Goal: Task Accomplishment & Management: Manage account settings

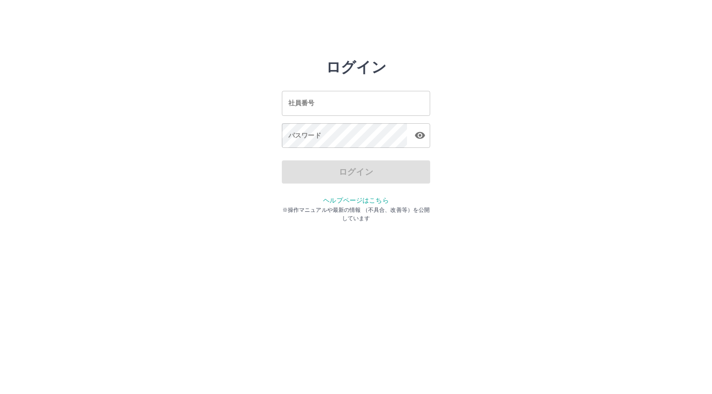
click at [321, 103] on input "社員番号" at bounding box center [356, 103] width 148 height 25
type input "*******"
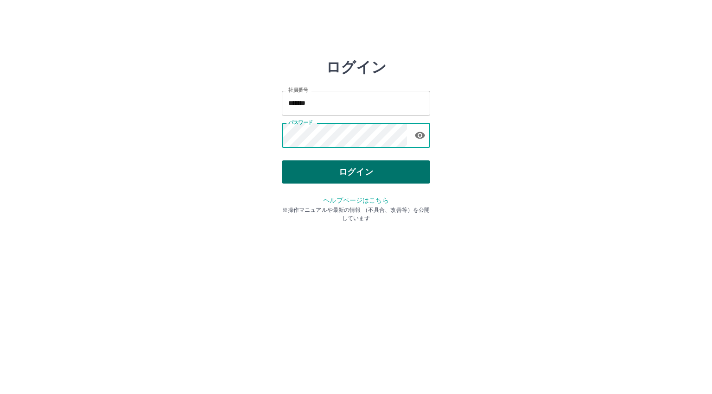
click at [329, 173] on button "ログイン" at bounding box center [356, 171] width 148 height 23
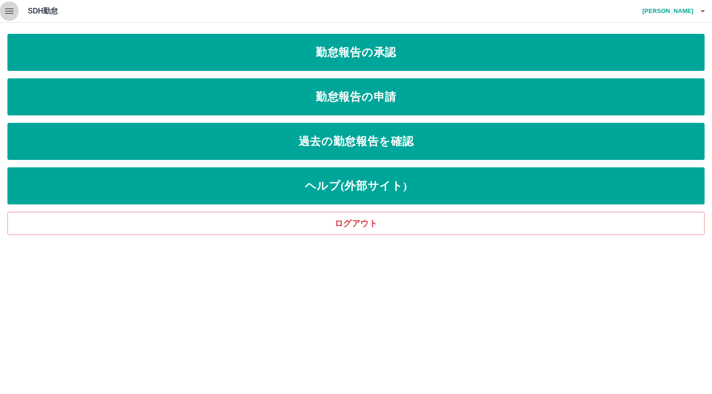
click at [14, 13] on icon "button" at bounding box center [9, 11] width 11 height 11
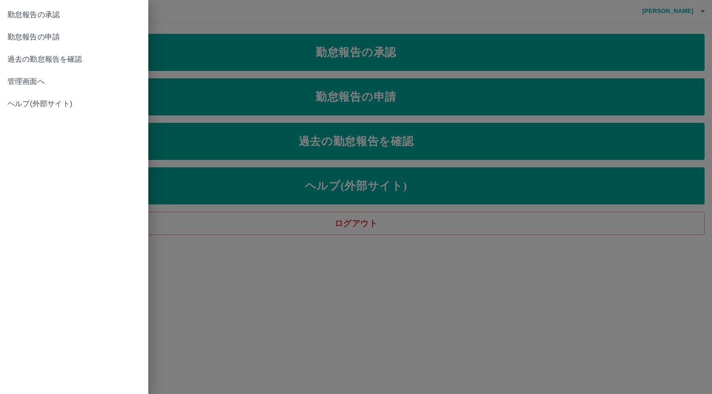
click at [22, 85] on span "管理画面へ" at bounding box center [73, 81] width 133 height 11
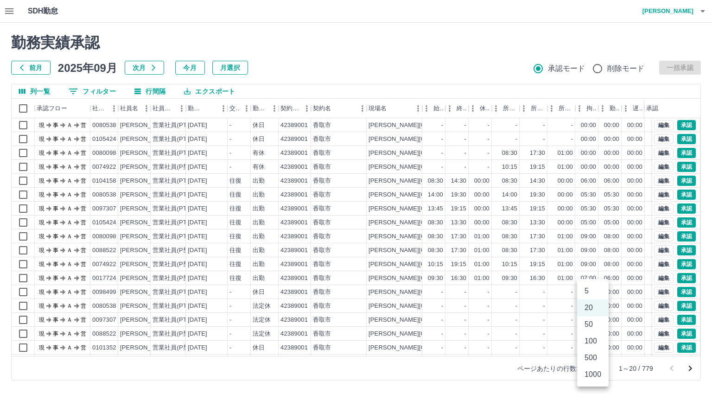
click at [588, 365] on body "SDH勤怠 [PERSON_NAME]中 勤務実績承認 前月 [DATE] 次月 今月 月選択 承認モード 削除モード 一括承認 列一覧 0 フィルター 行間…" at bounding box center [356, 195] width 712 height 391
click at [588, 358] on li "500" at bounding box center [592, 357] width 31 height 17
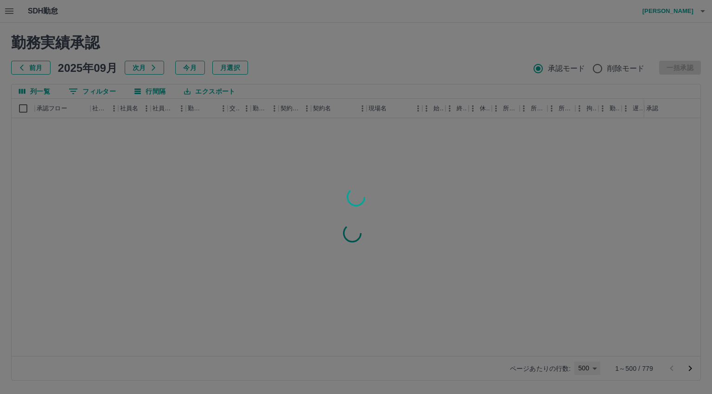
type input "***"
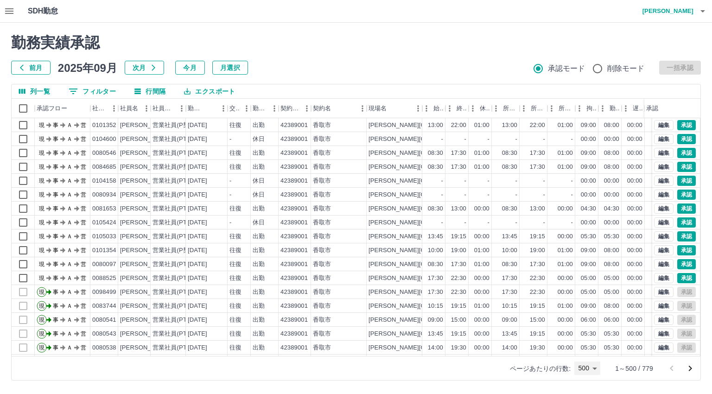
scroll to position [2548, 0]
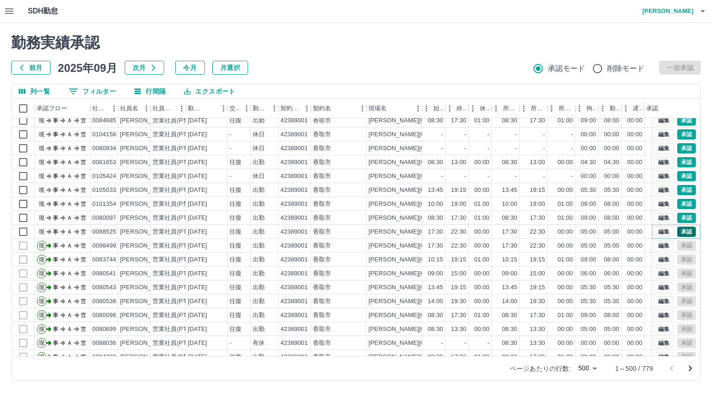
click at [680, 229] on button "承認" at bounding box center [686, 232] width 19 height 10
click at [677, 218] on button "承認" at bounding box center [686, 218] width 19 height 10
click at [678, 202] on button "承認" at bounding box center [686, 204] width 19 height 10
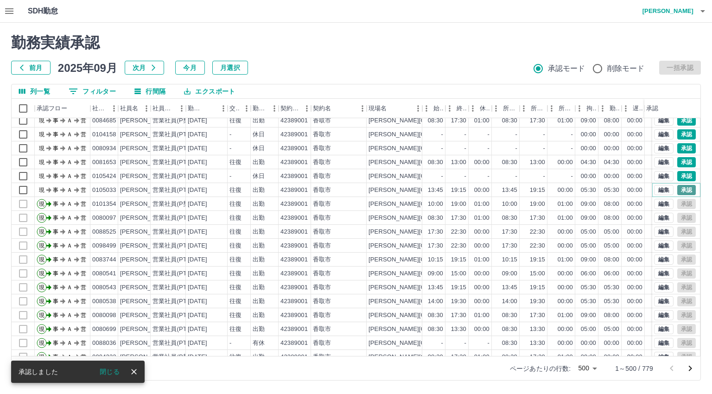
click at [680, 188] on button "承認" at bounding box center [686, 190] width 19 height 10
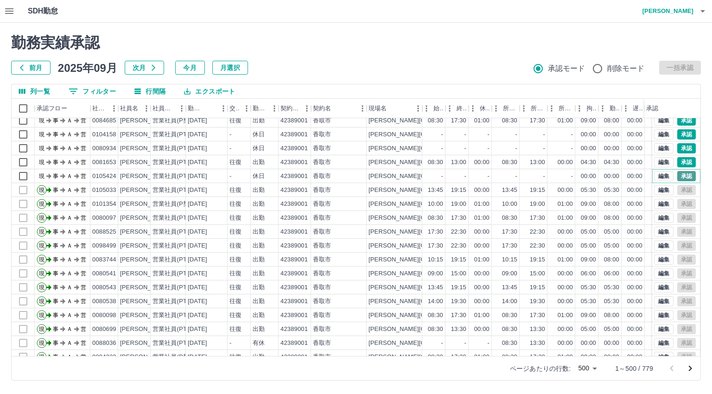
click at [677, 176] on button "承認" at bounding box center [686, 176] width 19 height 10
click at [677, 164] on button "承認" at bounding box center [686, 162] width 19 height 10
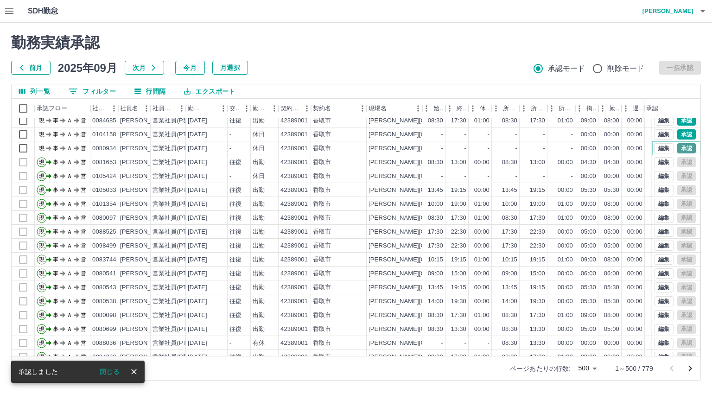
click at [677, 147] on button "承認" at bounding box center [686, 148] width 19 height 10
click at [677, 133] on button "承認" at bounding box center [686, 134] width 19 height 10
click at [677, 121] on button "承認" at bounding box center [686, 120] width 19 height 10
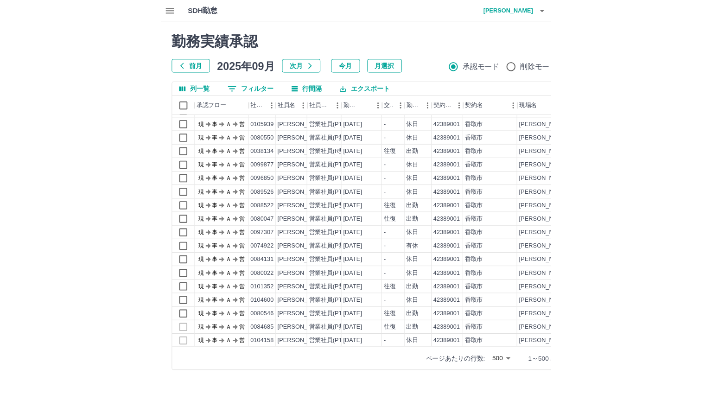
scroll to position [2362, 0]
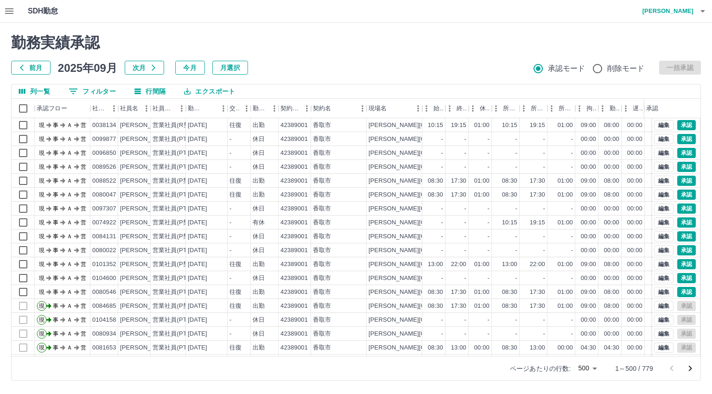
click at [434, 62] on div "前月 2025年09月 次月 今月 月選択 承認モード 削除モード 一括承認" at bounding box center [355, 68] width 689 height 14
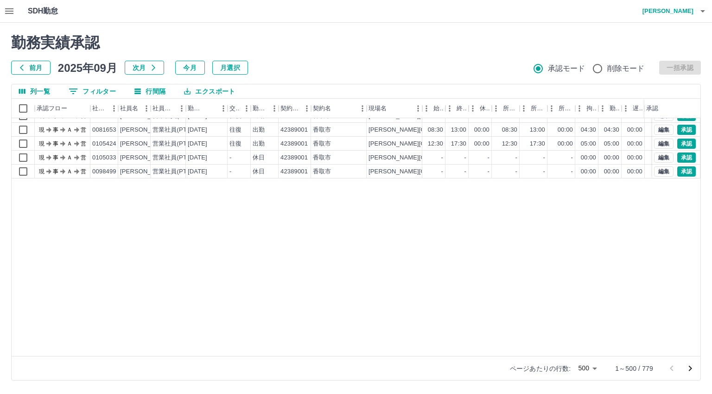
scroll to position [1946, 0]
